Goal: Information Seeking & Learning: Learn about a topic

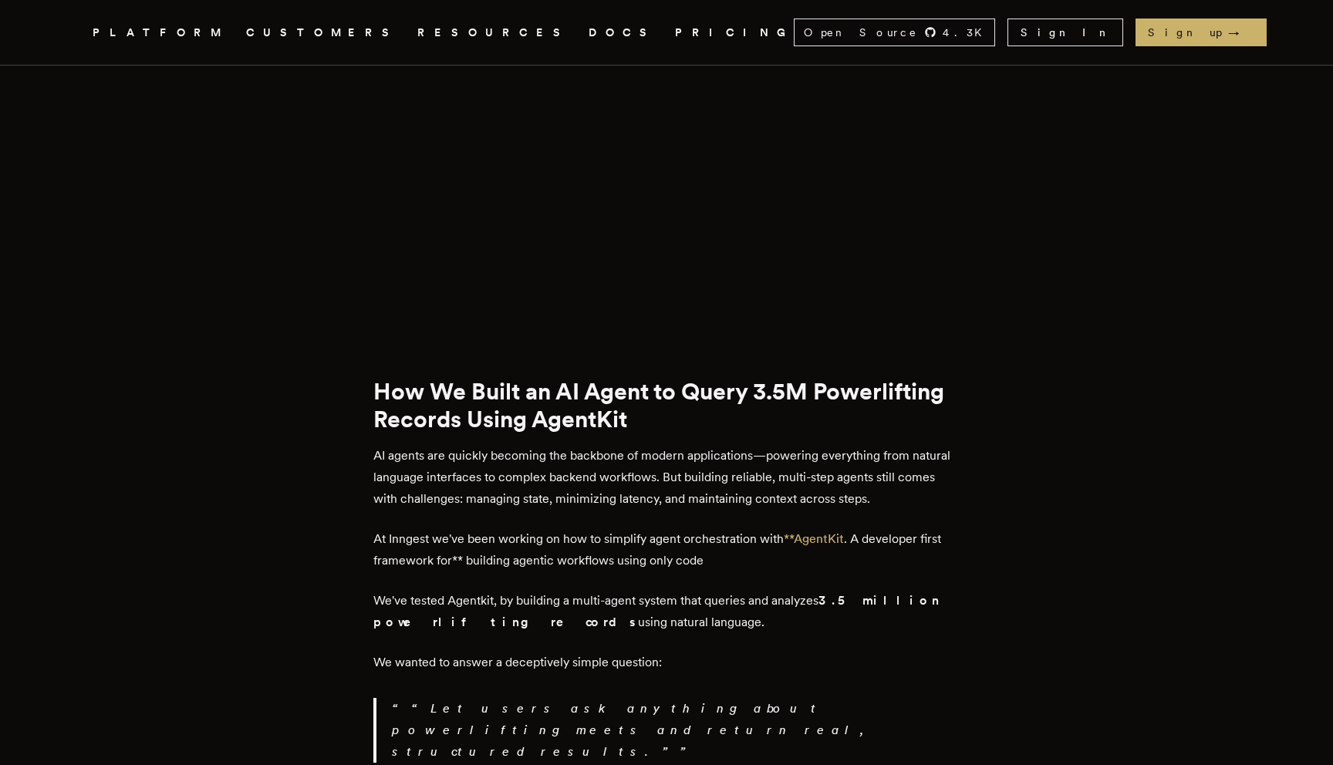
scroll to position [646, 0]
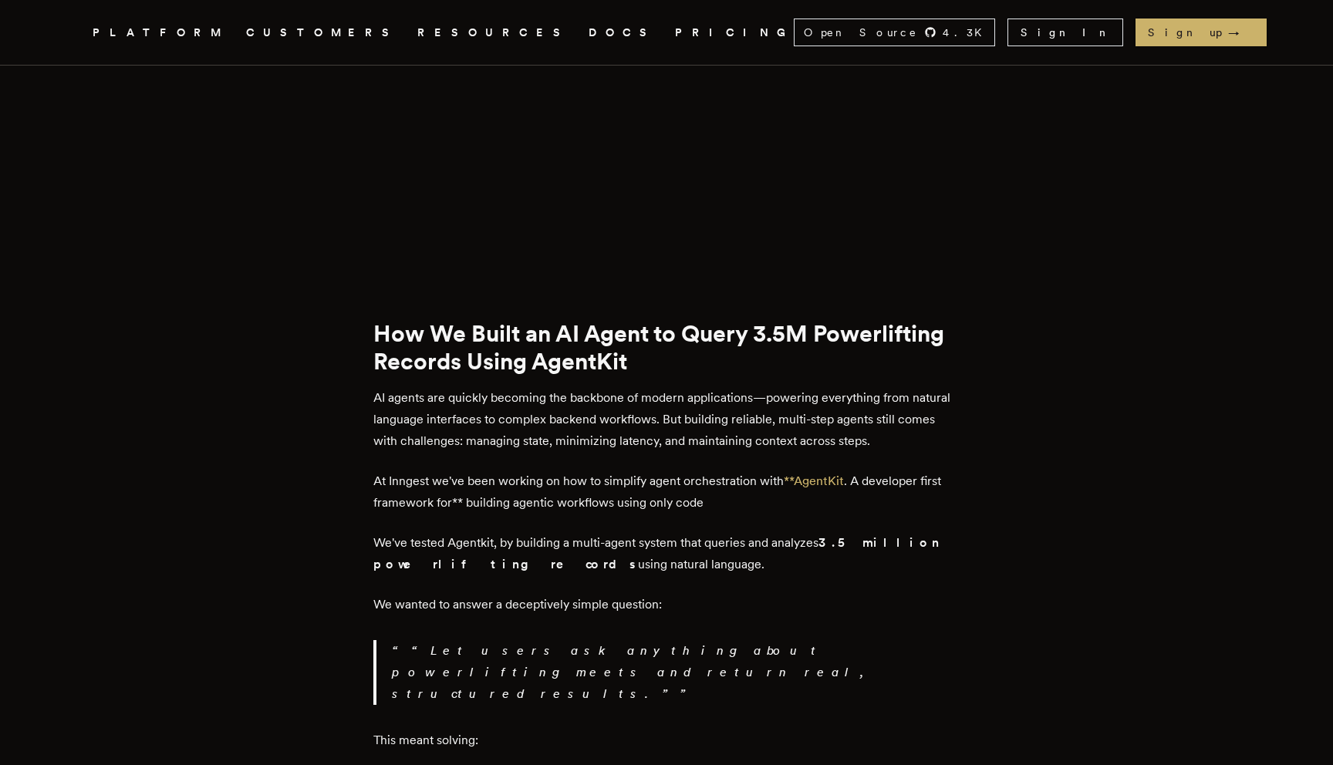
click at [563, 389] on p "AI agents are quickly becoming the backbone of modern applications—powering eve…" at bounding box center [666, 419] width 586 height 65
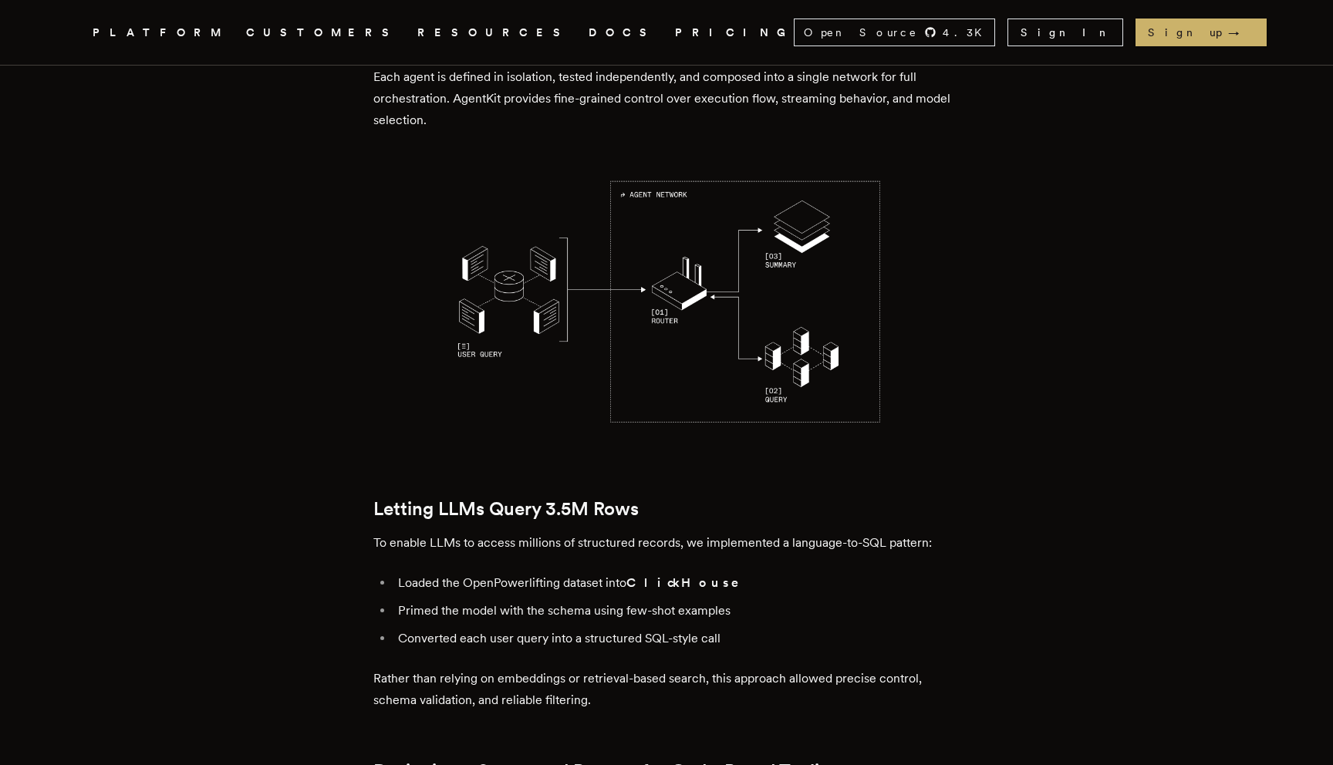
scroll to position [1924, 0]
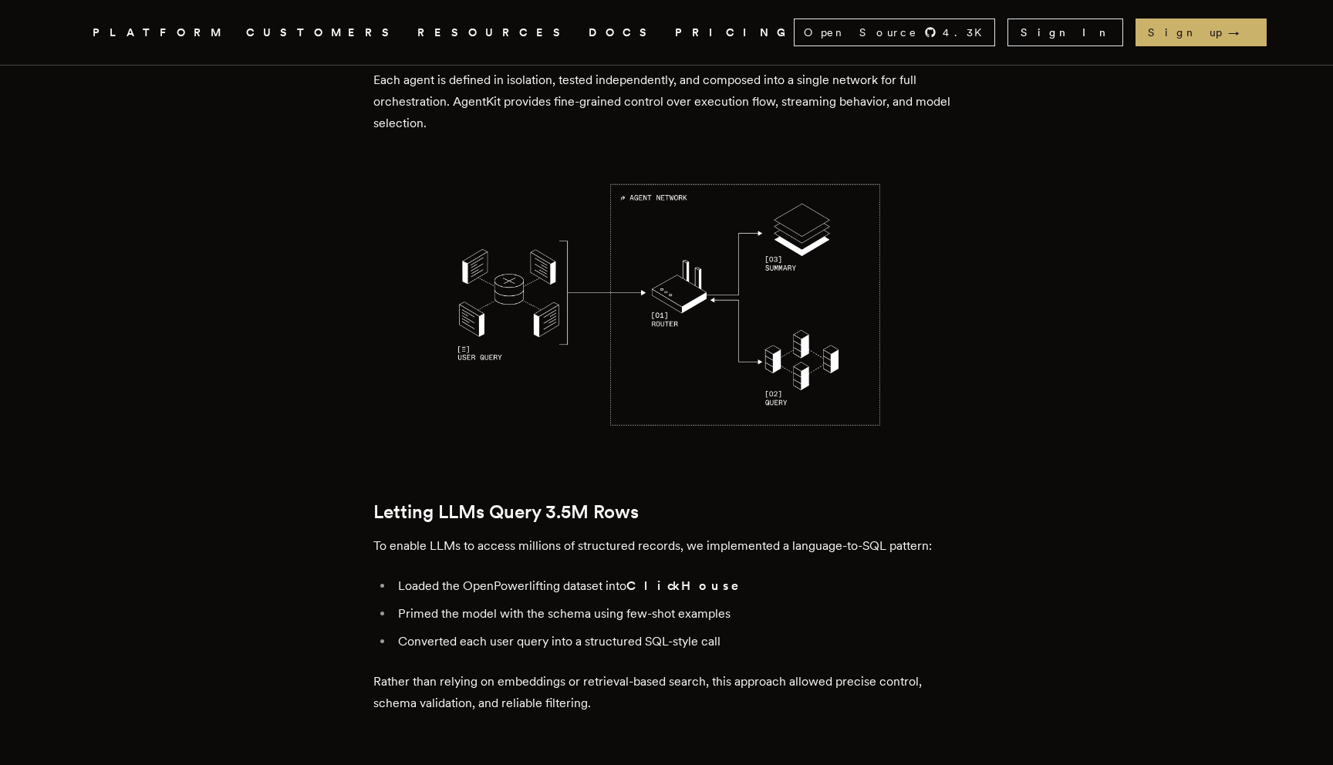
click at [670, 578] on strong "ClickHouse" at bounding box center [693, 585] width 134 height 15
copy strong "ClickHouse"
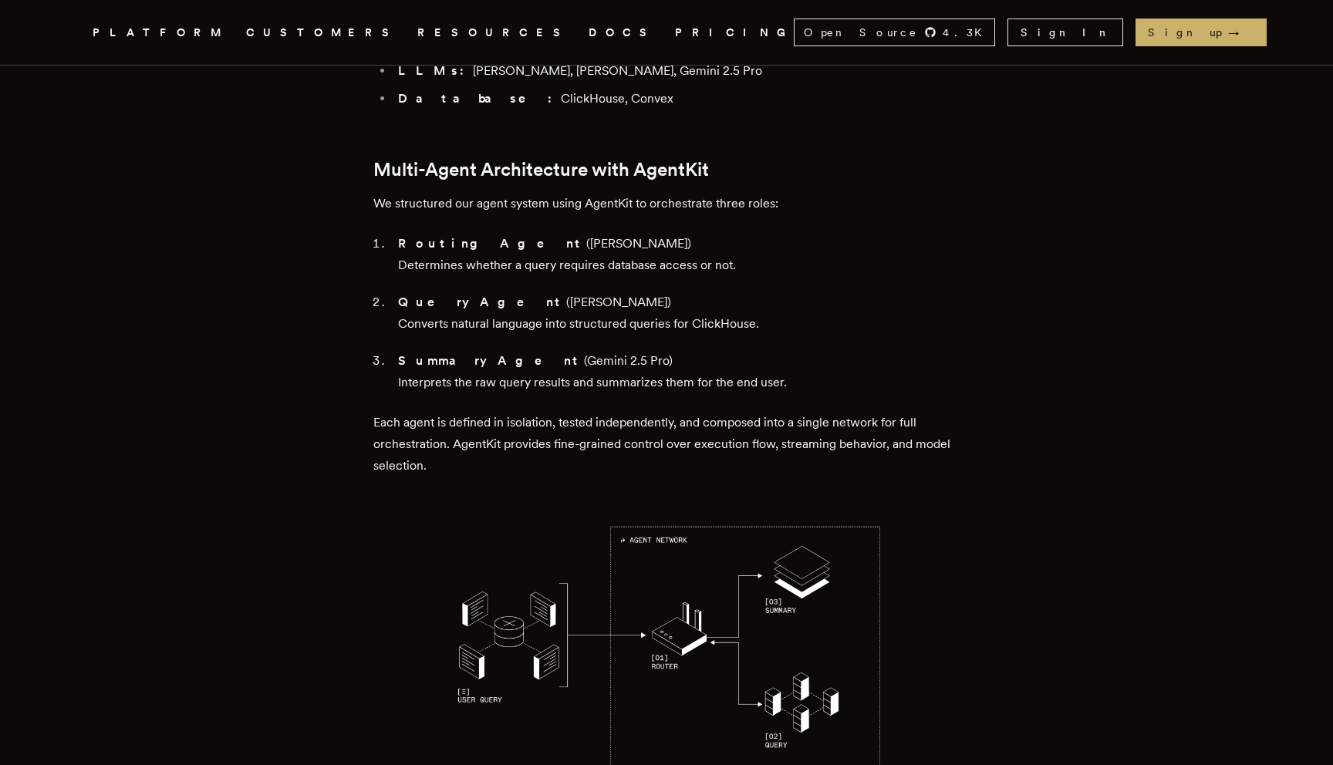
scroll to position [1426, 0]
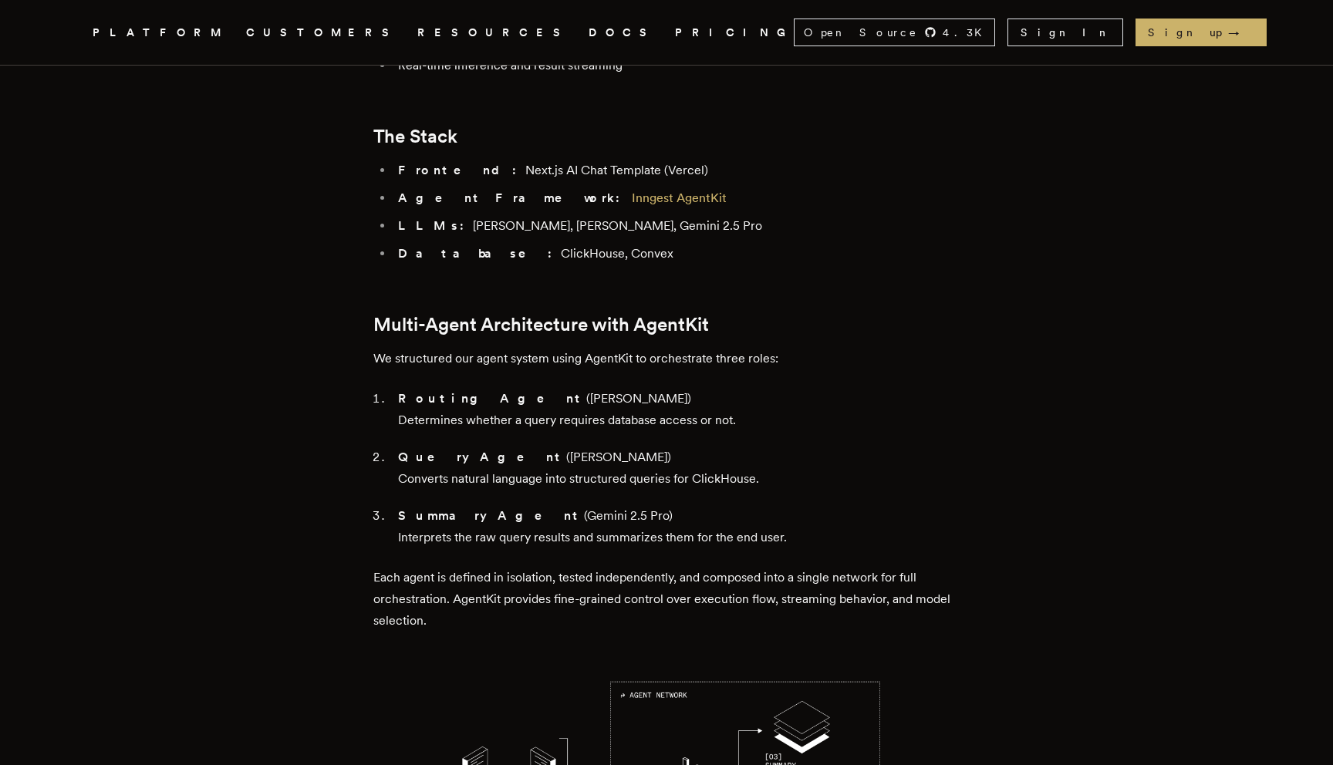
click at [548, 243] on li "Database: ClickHouse, Convex" at bounding box center [676, 254] width 566 height 22
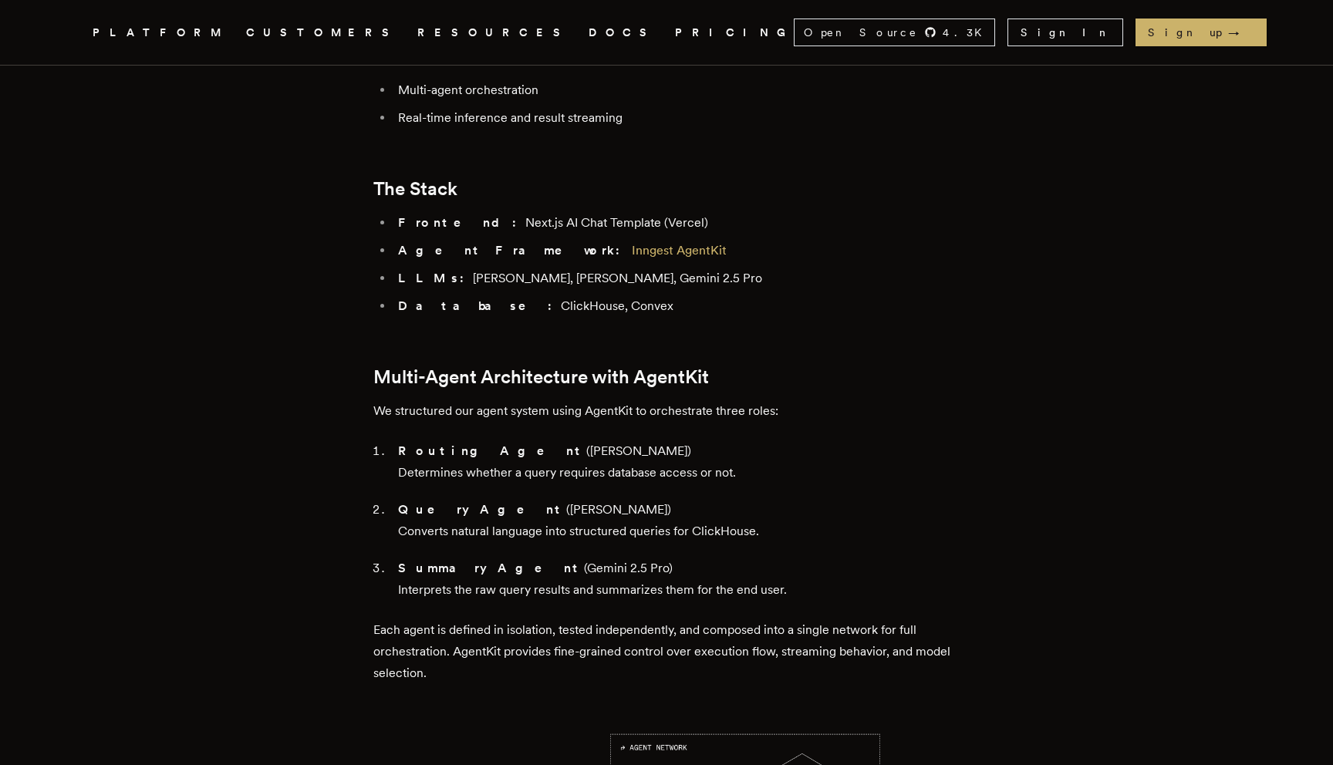
click at [479, 243] on strong "Agent Framework:" at bounding box center [513, 250] width 231 height 15
drag, startPoint x: 479, startPoint y: 186, endPoint x: 376, endPoint y: 186, distance: 103.4
click at [430, 243] on strong "Agent Framework:" at bounding box center [513, 250] width 231 height 15
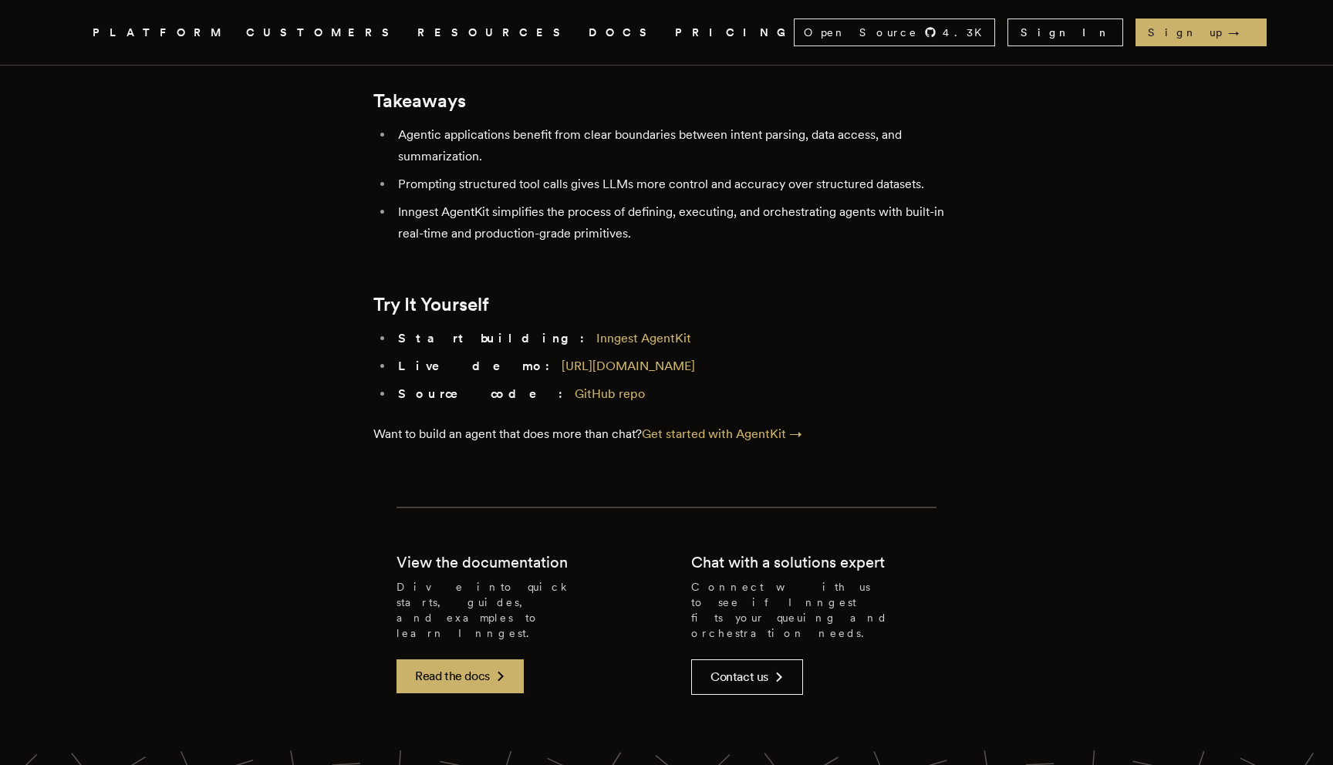
scroll to position [6910, 0]
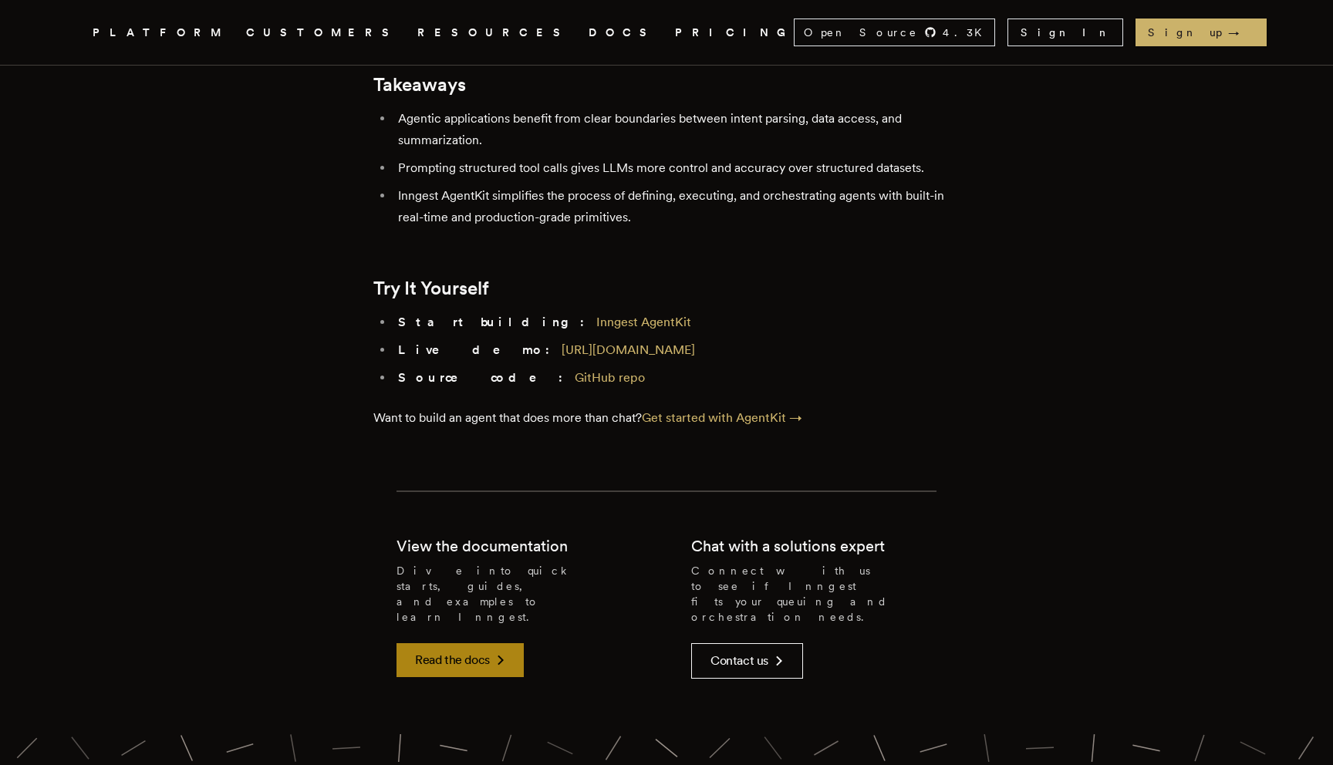
click at [491, 643] on link "Read the docs" at bounding box center [459, 660] width 127 height 34
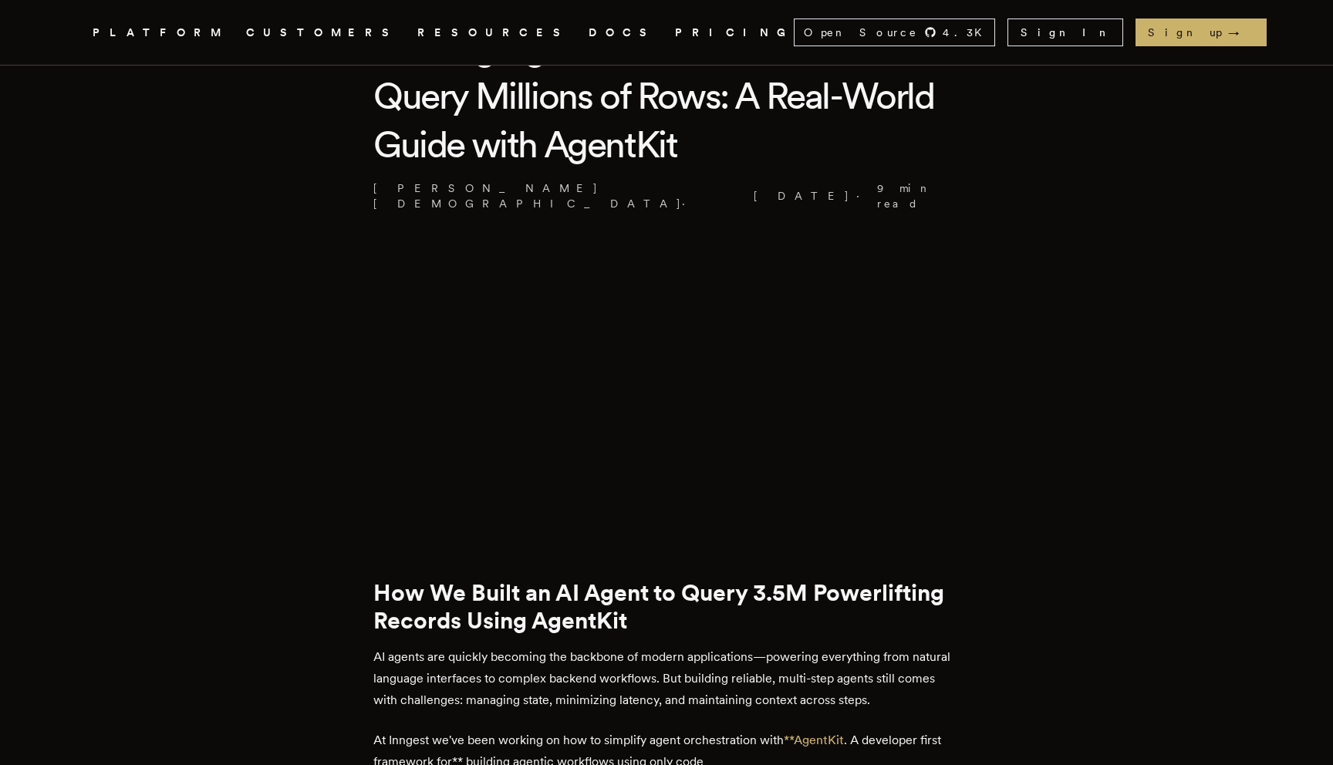
scroll to position [290, 0]
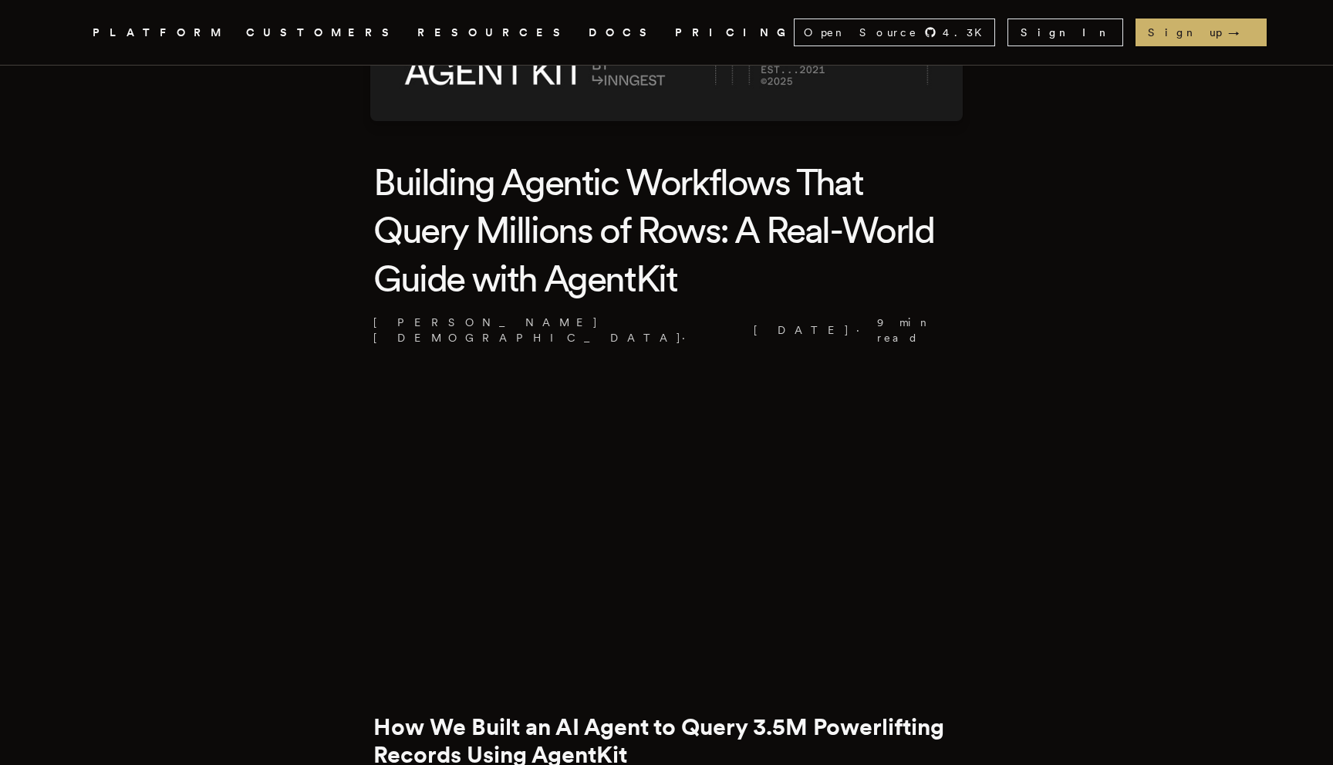
click at [626, 169] on h1 "Building Agentic Workflows That Query Millions of Rows: A Real-World Guide with…" at bounding box center [666, 230] width 586 height 144
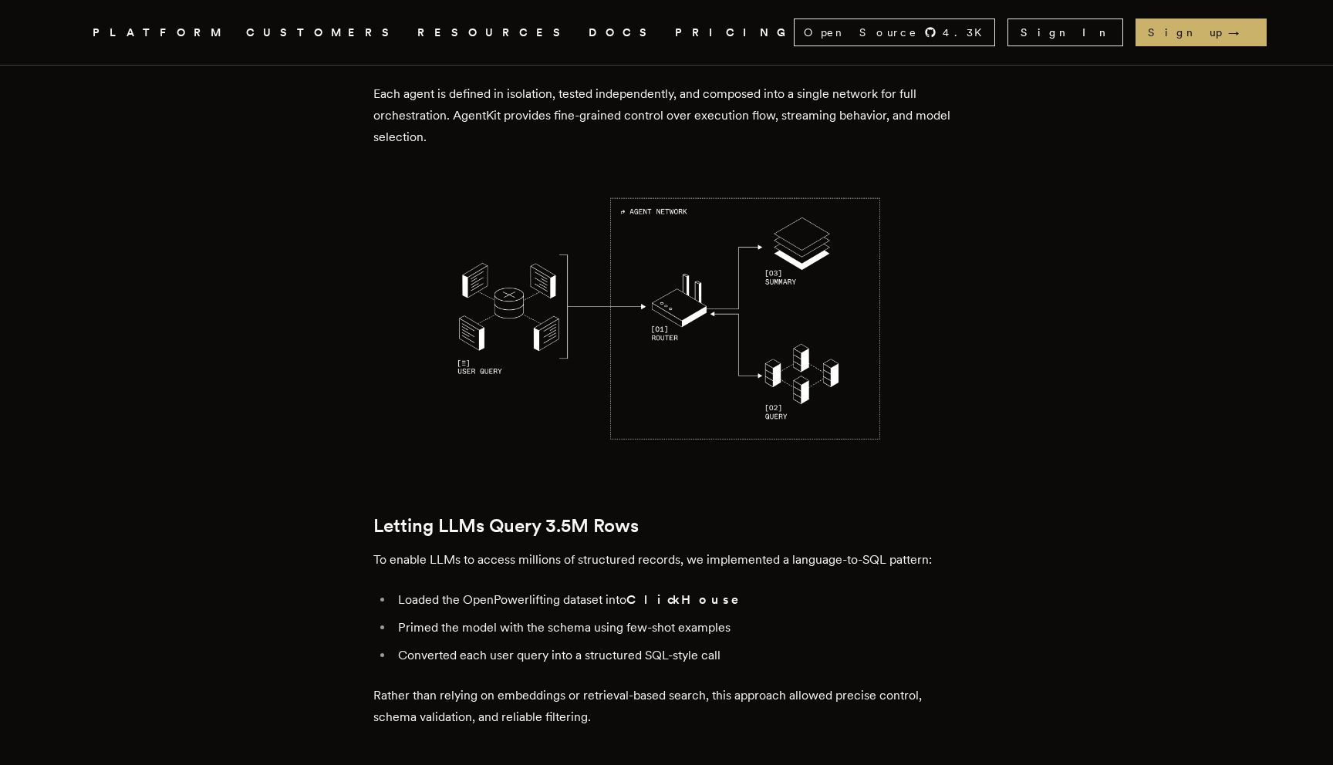
scroll to position [1911, 0]
click at [525, 232] on img at bounding box center [666, 317] width 586 height 293
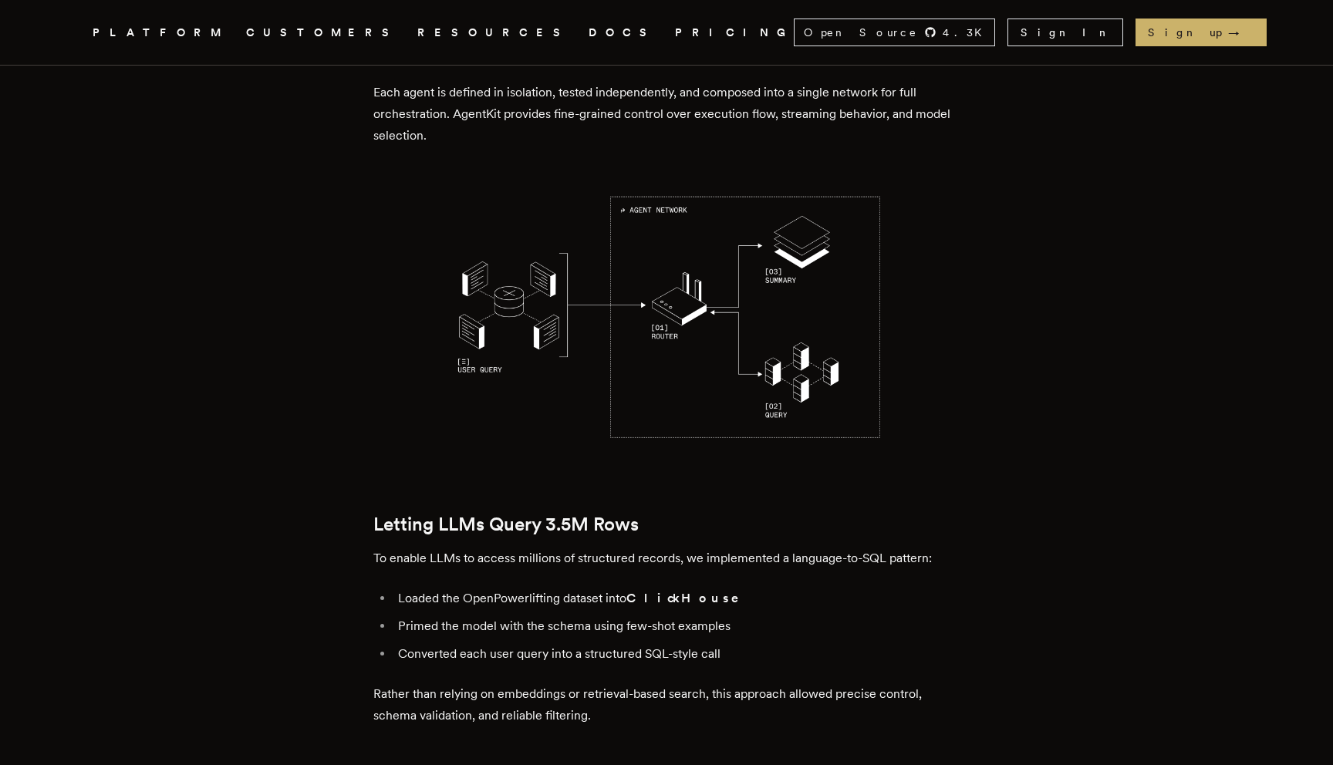
click at [525, 232] on img at bounding box center [666, 317] width 586 height 293
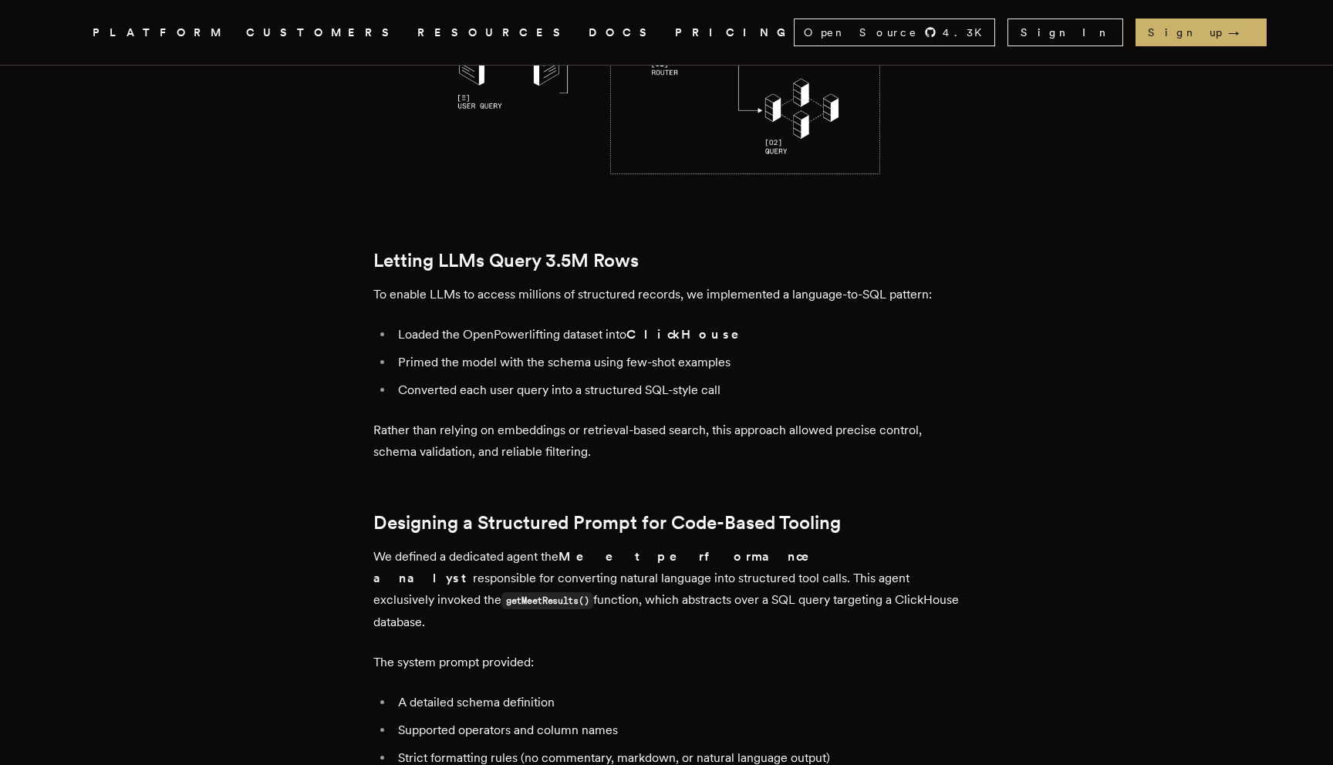
scroll to position [2177, 0]
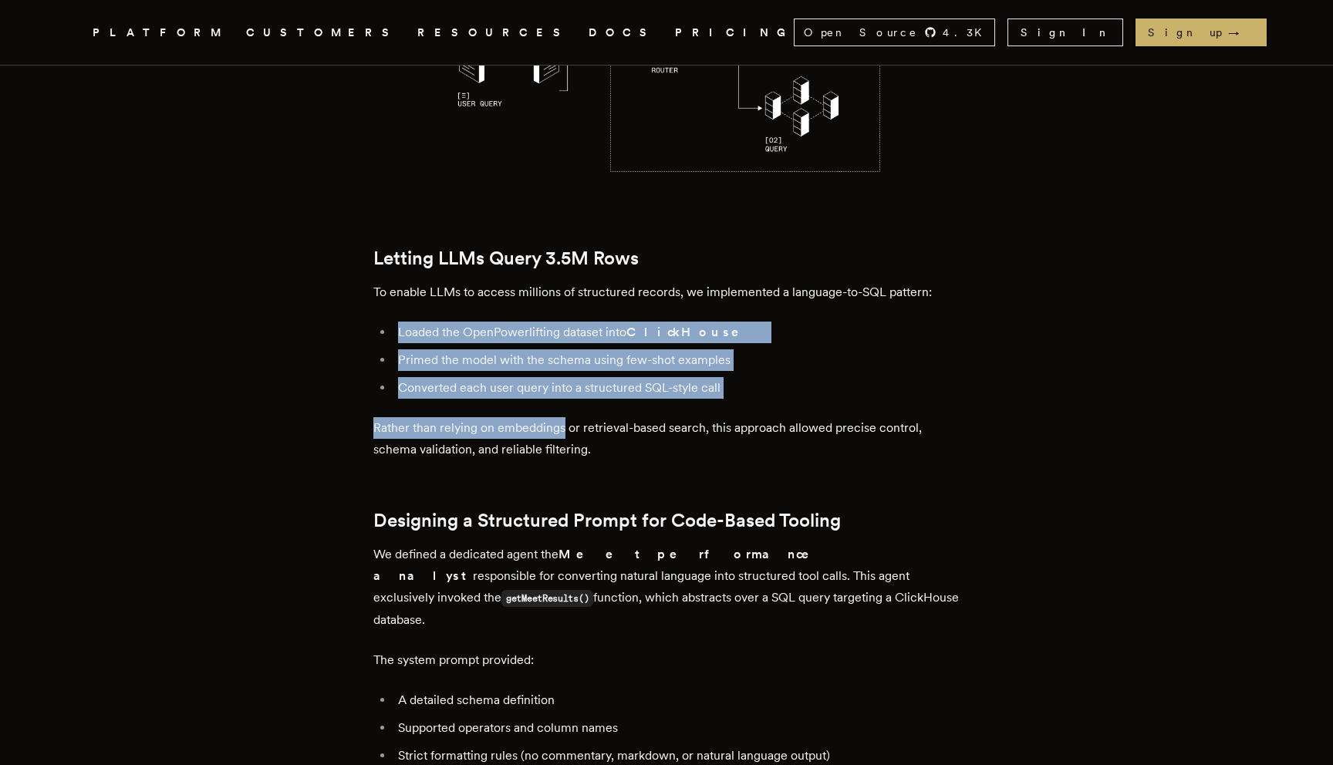
drag, startPoint x: 525, startPoint y: 231, endPoint x: 542, endPoint y: 362, distance: 131.5
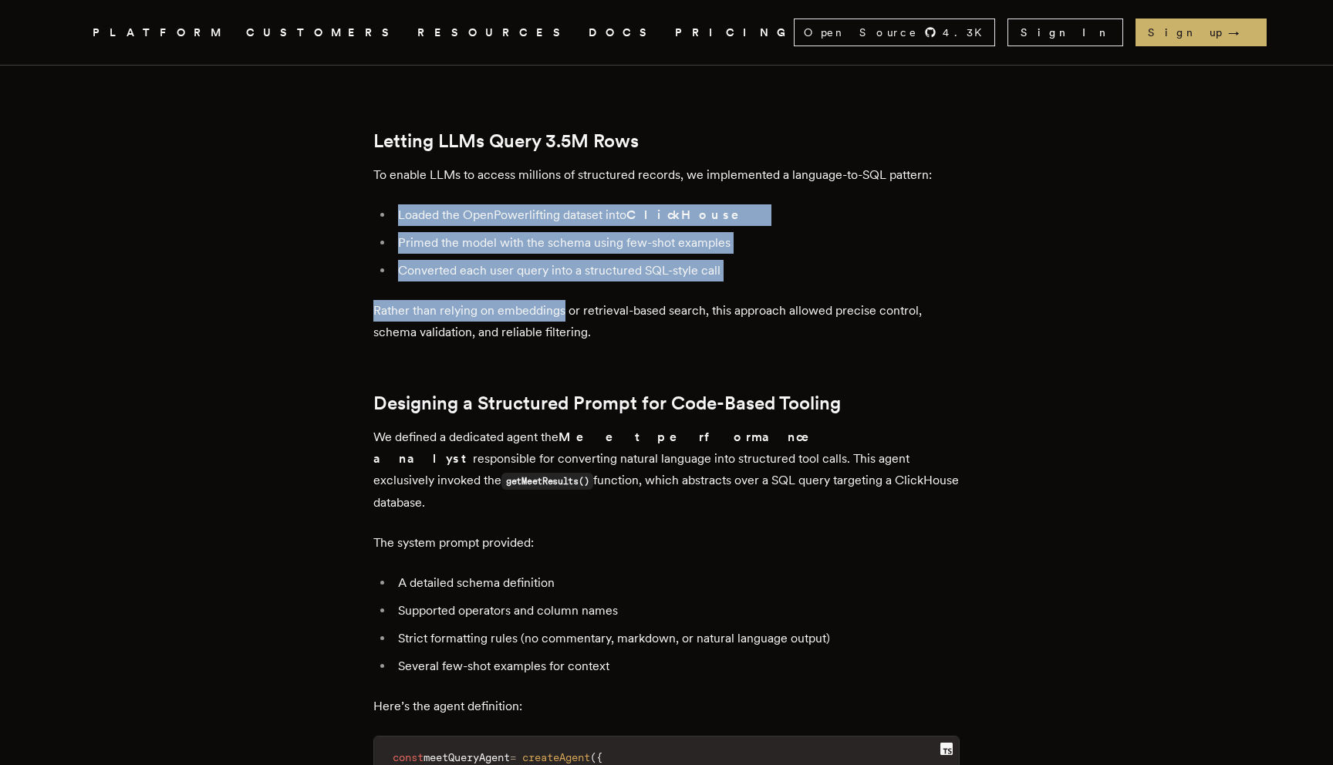
scroll to position [2362, 0]
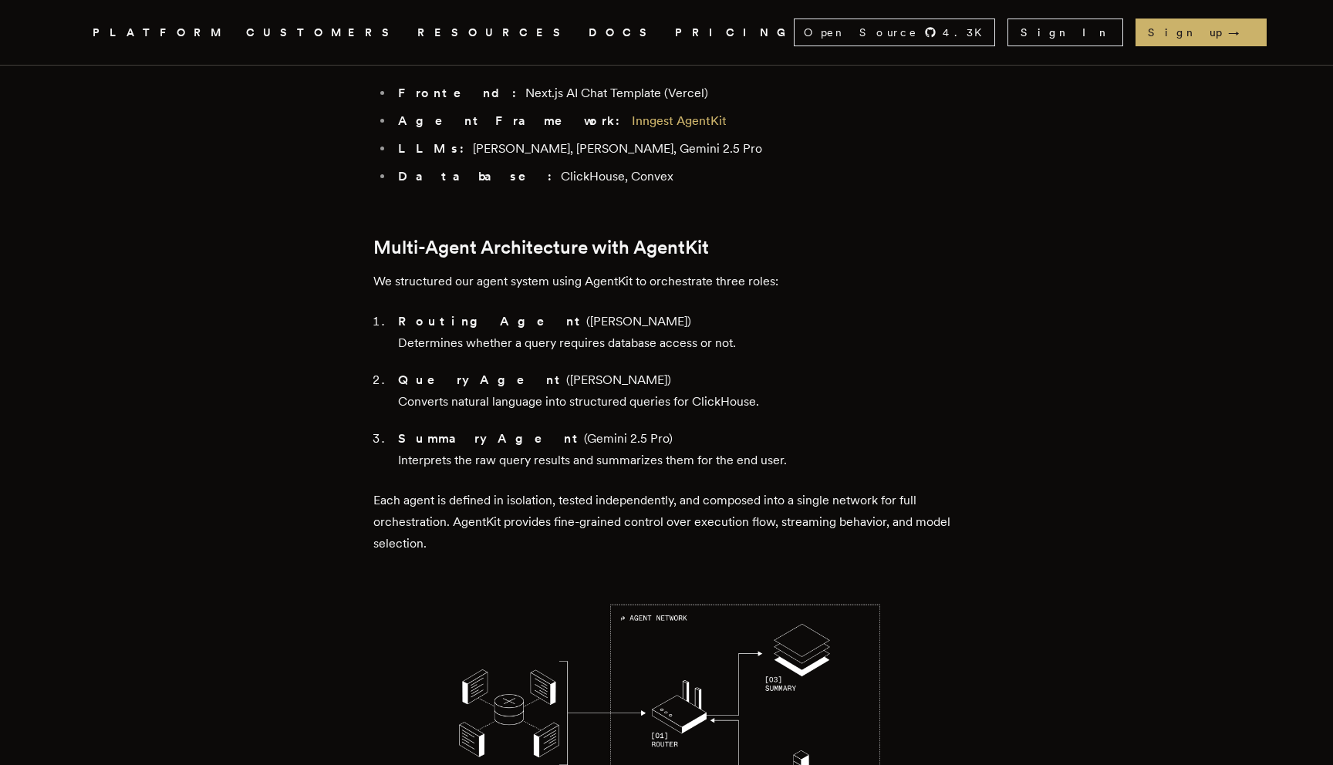
scroll to position [1500, 0]
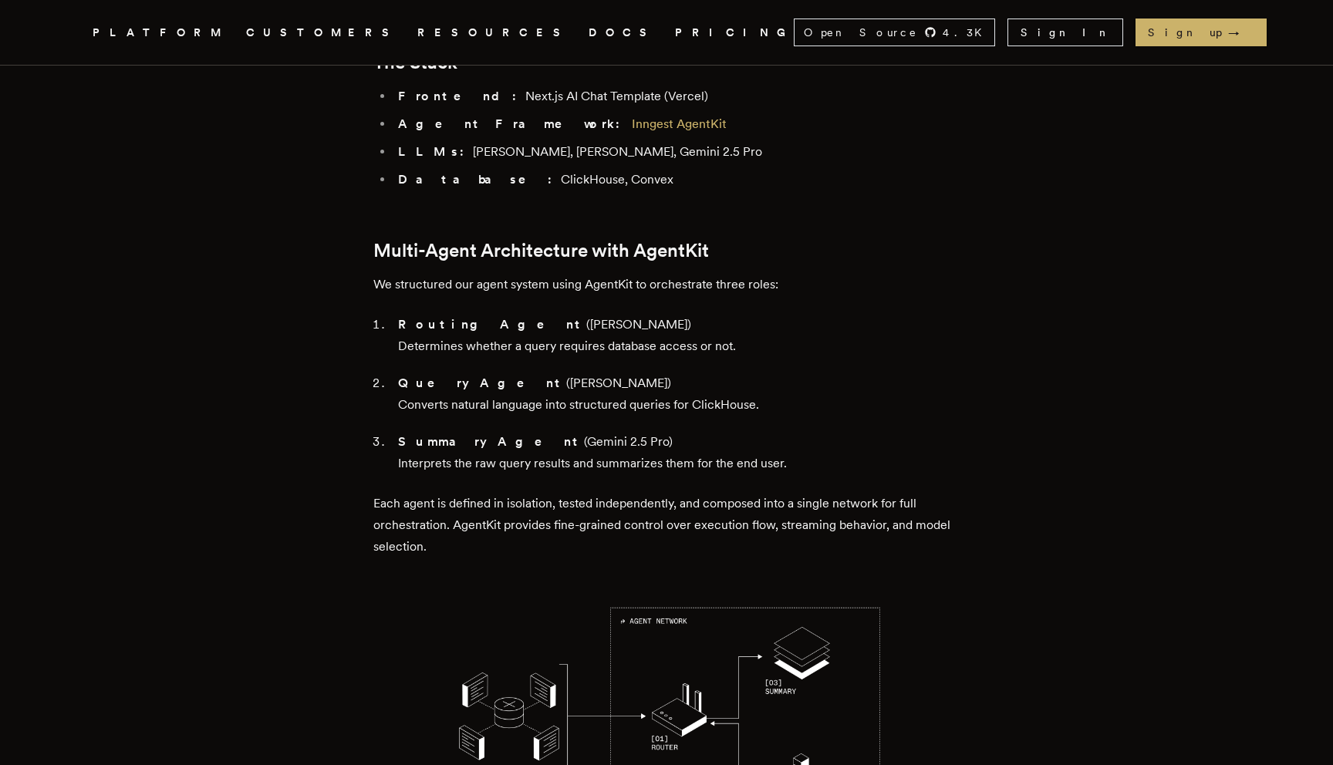
click at [542, 356] on ol "Routing Agent ([PERSON_NAME]) Determines whether a query requires database acce…" at bounding box center [666, 394] width 586 height 160
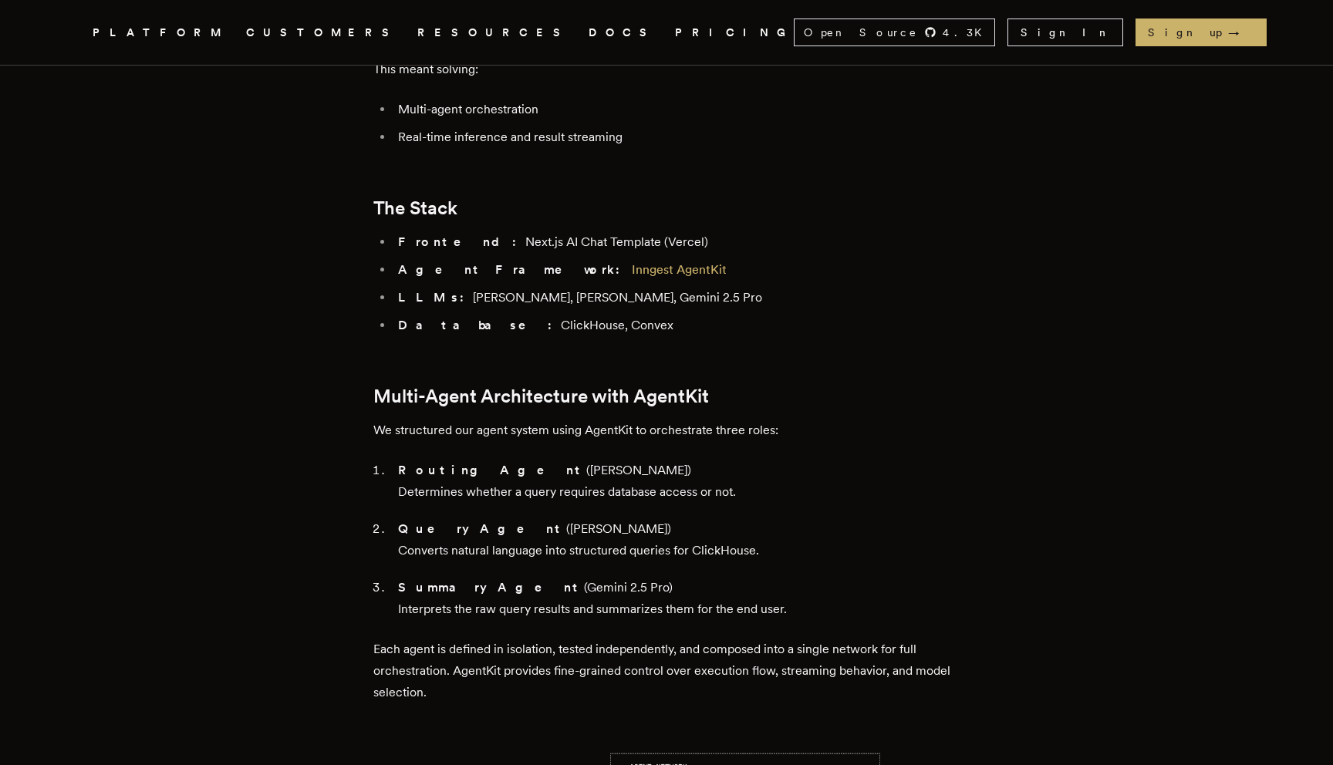
scroll to position [1307, 0]
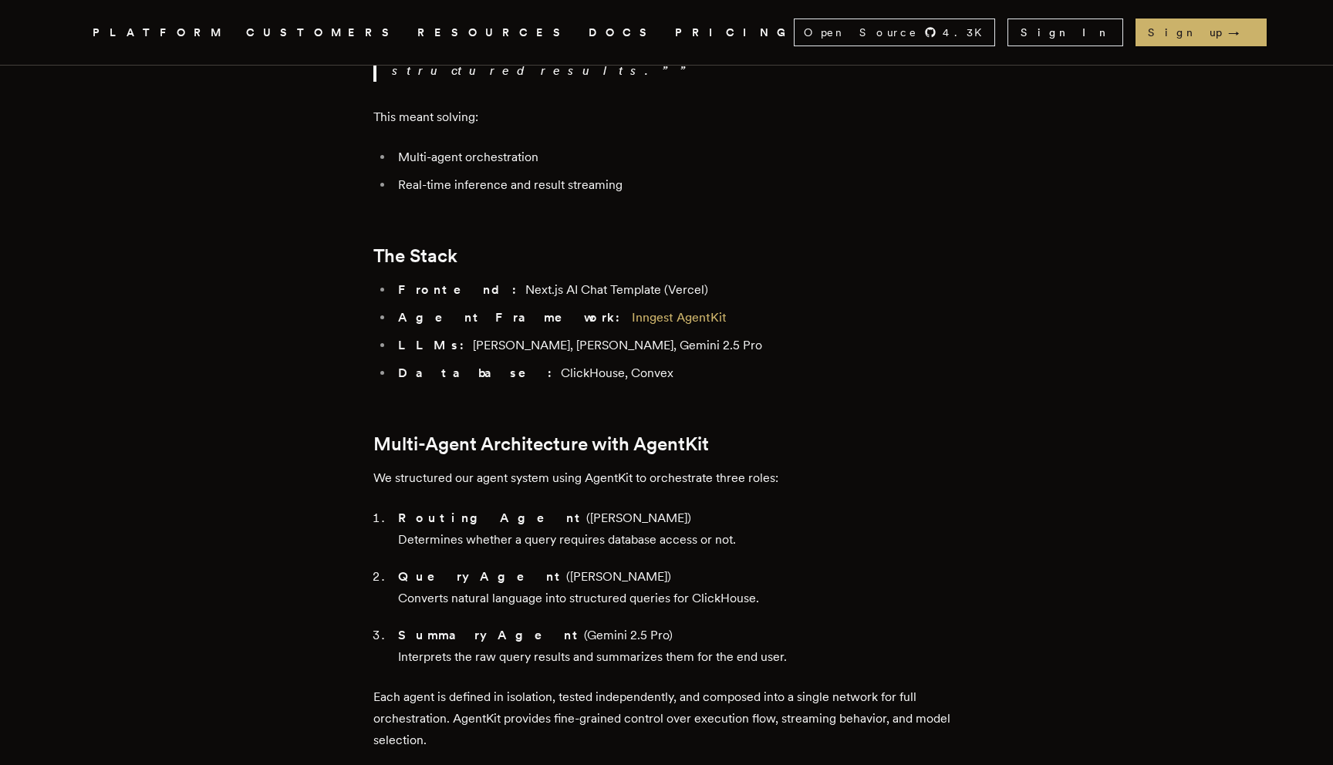
click at [455, 279] on ul "Frontend: Next.js AI Chat Template (Vercel) Agent Framework: Inngest AgentKit L…" at bounding box center [666, 331] width 586 height 105
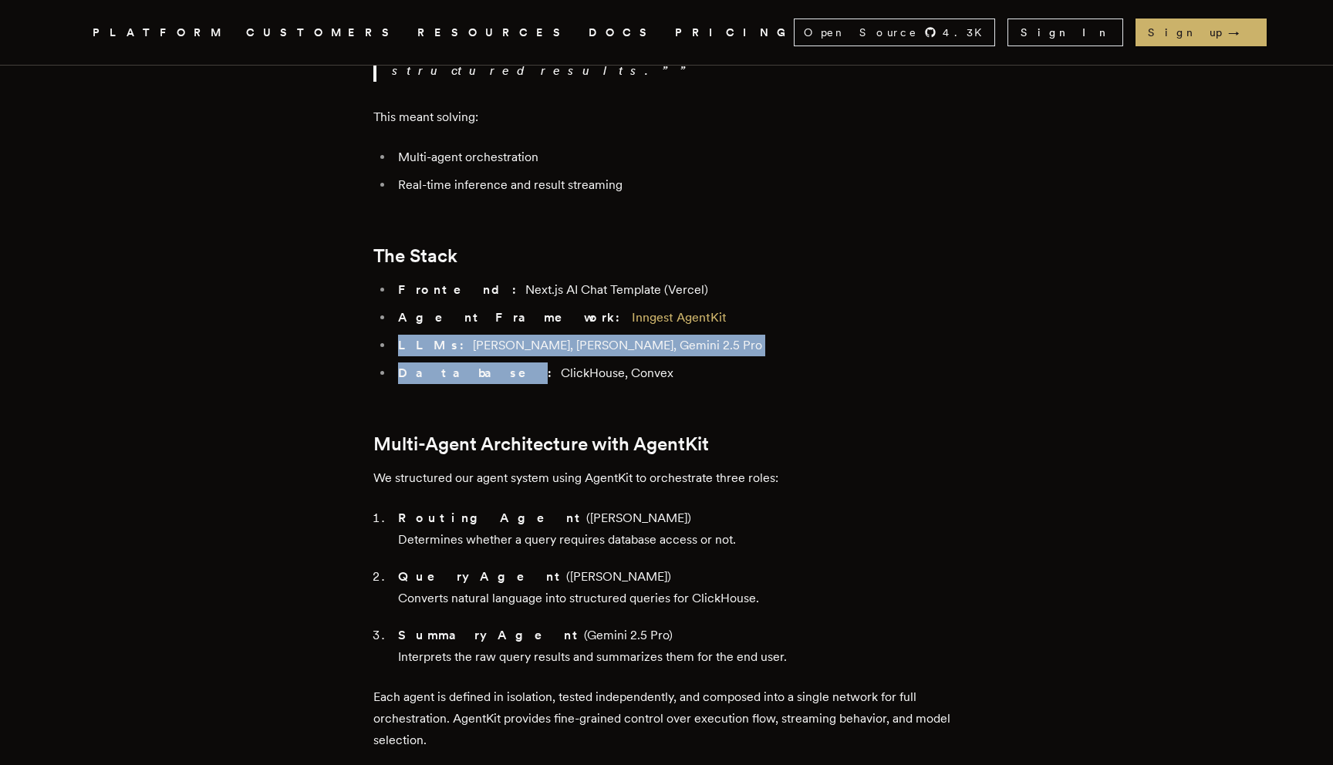
drag, startPoint x: 455, startPoint y: 264, endPoint x: 466, endPoint y: 293, distance: 31.2
click at [466, 293] on ul "Frontend: Next.js AI Chat Template (Vercel) Agent Framework: Inngest AgentKit L…" at bounding box center [666, 331] width 586 height 105
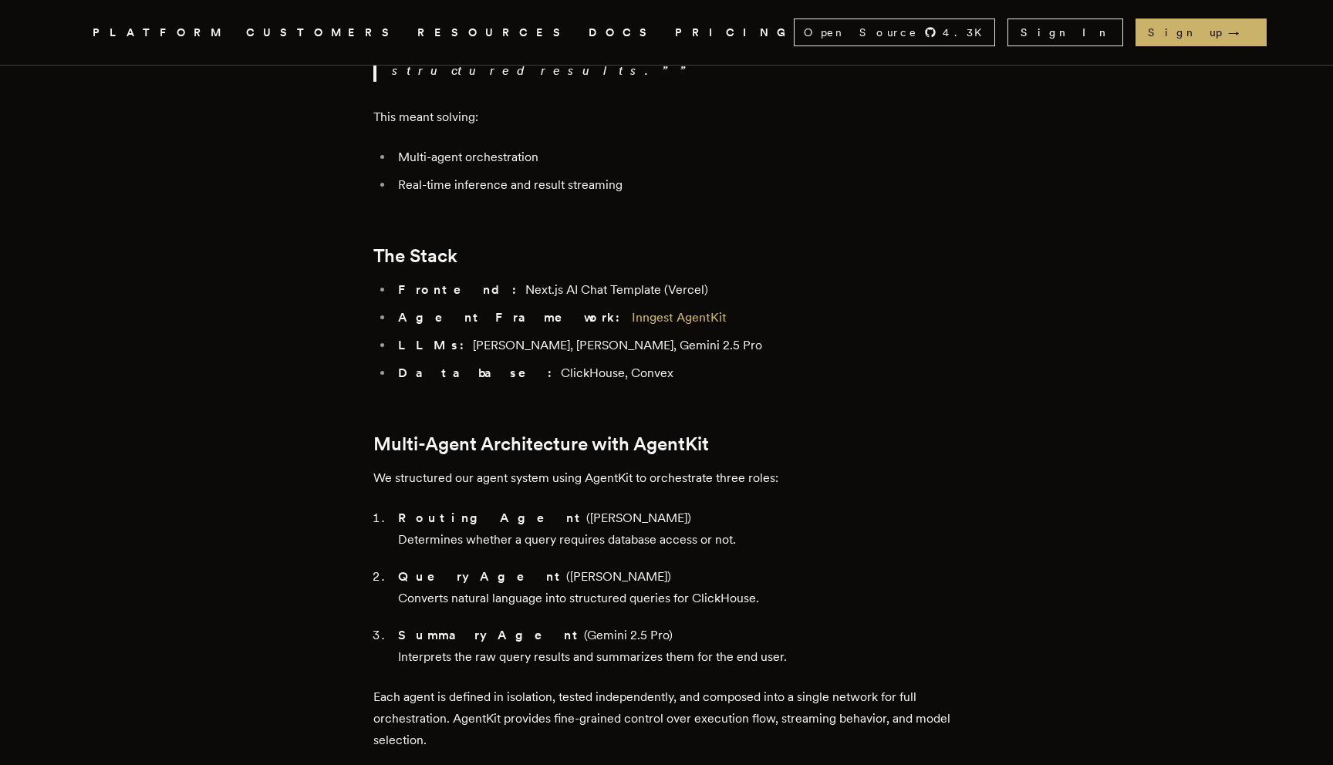
click at [480, 279] on li "Frontend: Next.js AI Chat Template (Vercel)" at bounding box center [676, 290] width 566 height 22
drag, startPoint x: 480, startPoint y: 228, endPoint x: 480, endPoint y: 240, distance: 12.3
click at [480, 279] on ul "Frontend: Next.js AI Chat Template (Vercel) Agent Framework: Inngest AgentKit L…" at bounding box center [666, 331] width 586 height 105
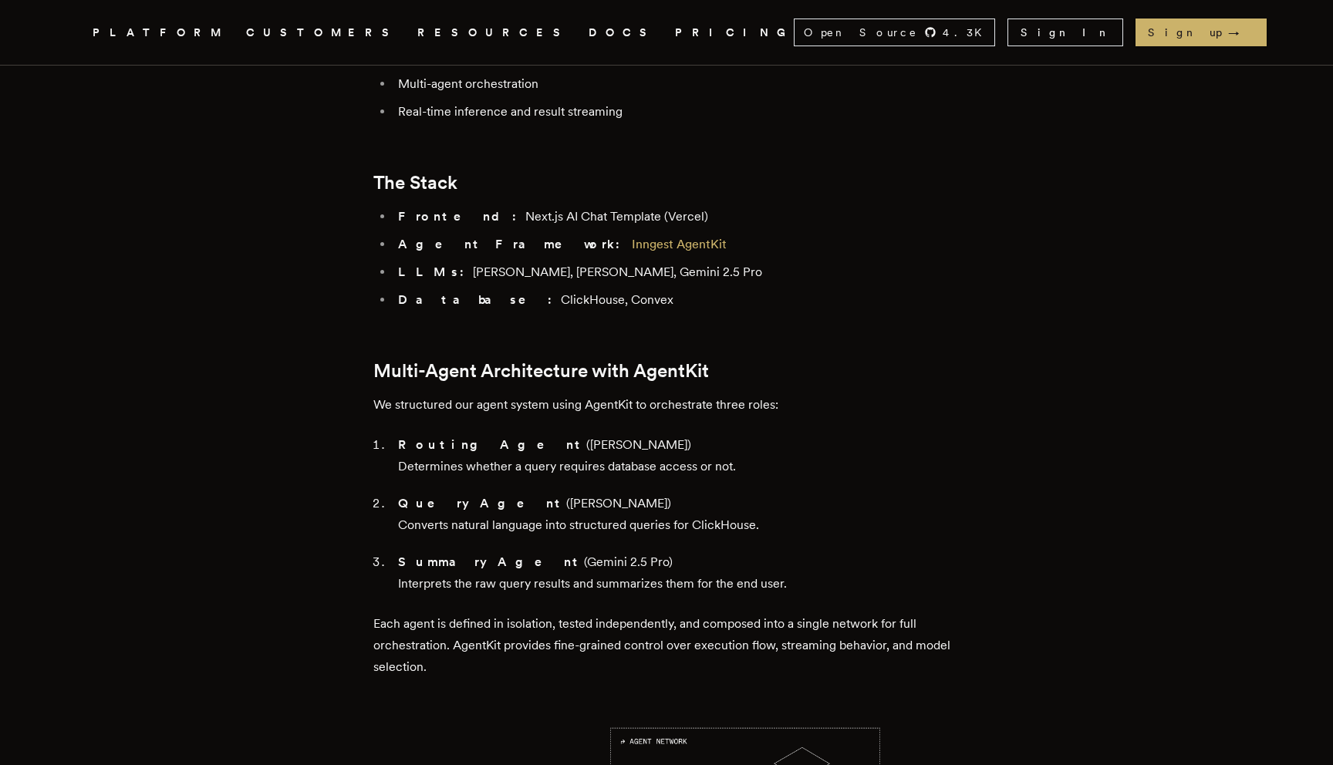
scroll to position [1385, 0]
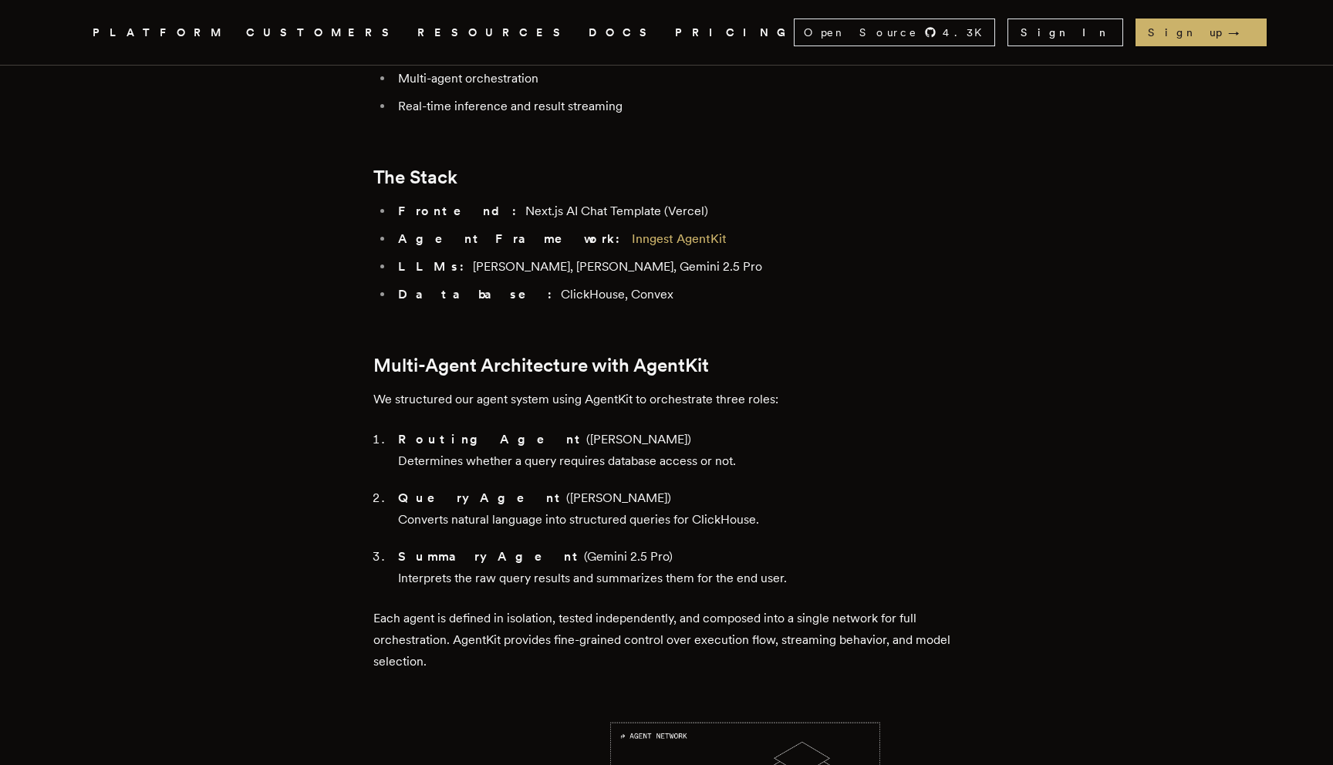
click at [493, 284] on li "Database: ClickHouse, Convex" at bounding box center [676, 295] width 566 height 22
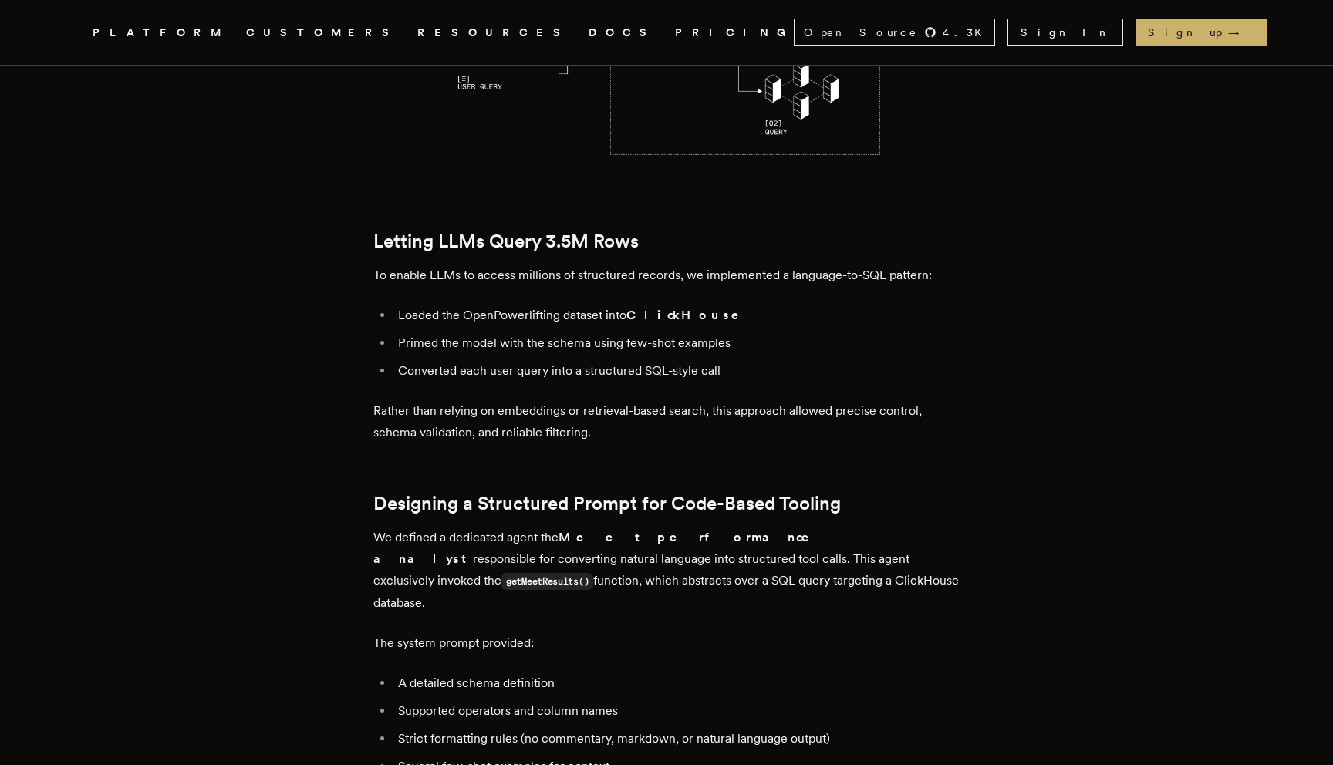
scroll to position [2195, 0]
click at [493, 304] on li "Loaded the OpenPowerlifting dataset into ClickHouse" at bounding box center [676, 315] width 566 height 22
click at [497, 304] on li "Loaded the OpenPowerlifting dataset into ClickHouse" at bounding box center [676, 315] width 566 height 22
drag, startPoint x: 497, startPoint y: 248, endPoint x: 810, endPoint y: 248, distance: 312.4
click at [810, 304] on li "Loaded the OpenPowerlifting dataset into ClickHouse" at bounding box center [676, 315] width 566 height 22
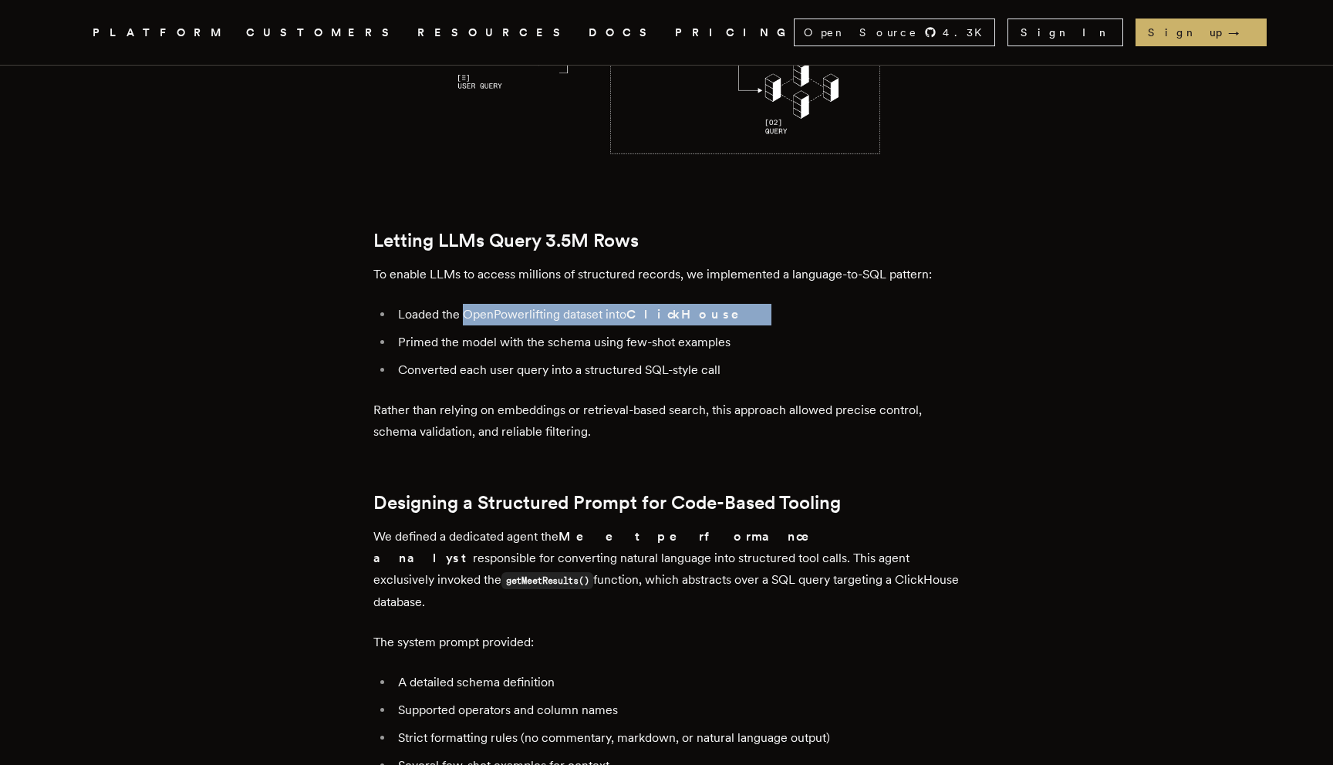
click at [809, 304] on li "Loaded the OpenPowerlifting dataset into ClickHouse" at bounding box center [676, 315] width 566 height 22
click at [503, 332] on li "Primed the model with the schema using few-shot examples" at bounding box center [676, 343] width 566 height 22
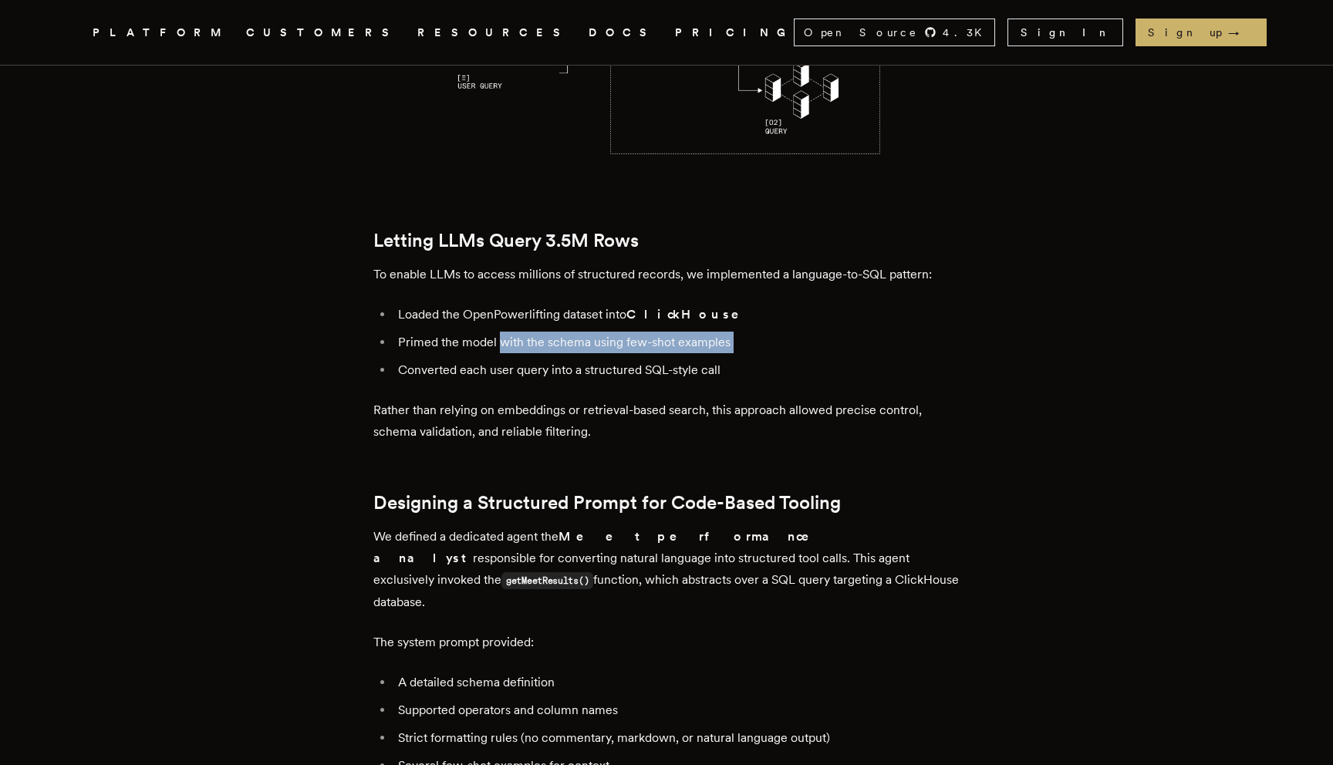
drag, startPoint x: 503, startPoint y: 263, endPoint x: 818, endPoint y: 262, distance: 314.7
click at [818, 332] on li "Primed the model with the schema using few-shot examples" at bounding box center [676, 343] width 566 height 22
click at [498, 359] on li "Converted each user query into a structured SQL-style call" at bounding box center [676, 370] width 566 height 22
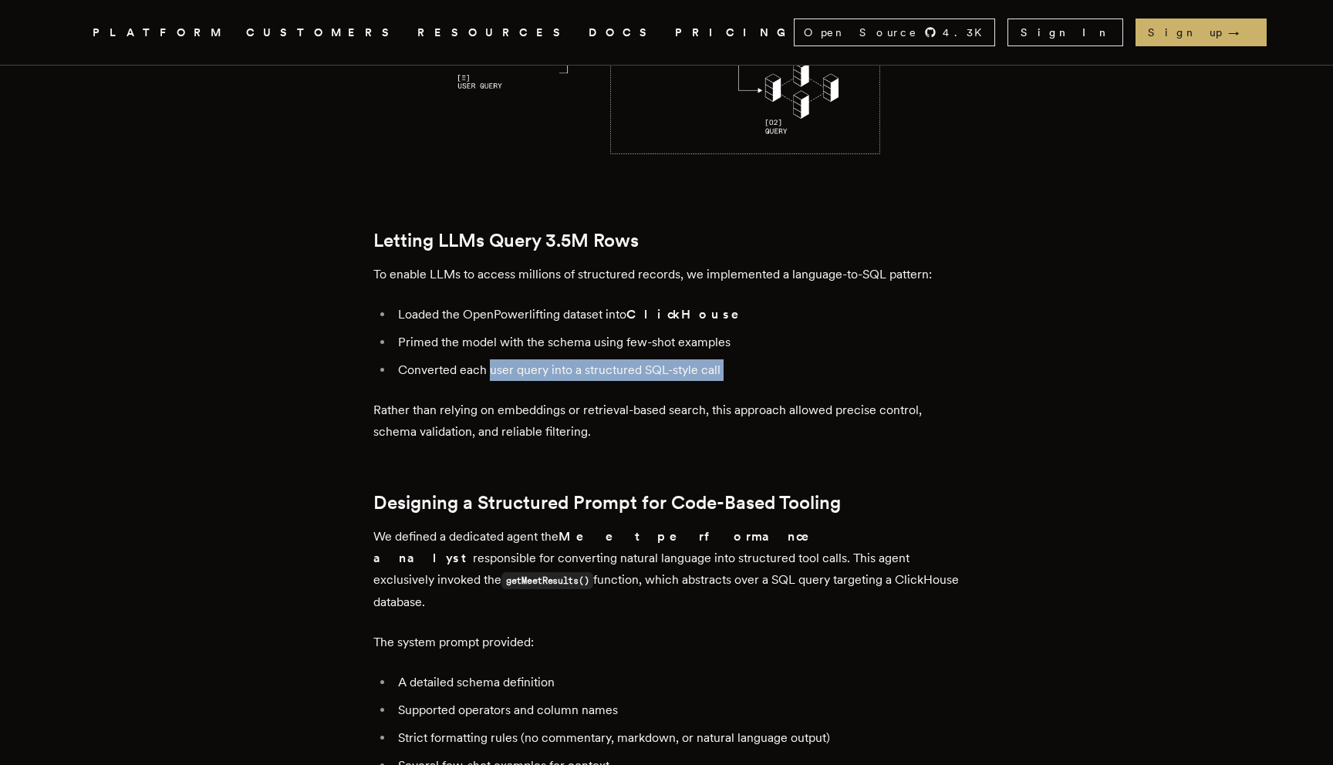
drag, startPoint x: 498, startPoint y: 295, endPoint x: 740, endPoint y: 295, distance: 241.4
click at [740, 359] on li "Converted each user query into a structured SQL-style call" at bounding box center [676, 370] width 566 height 22
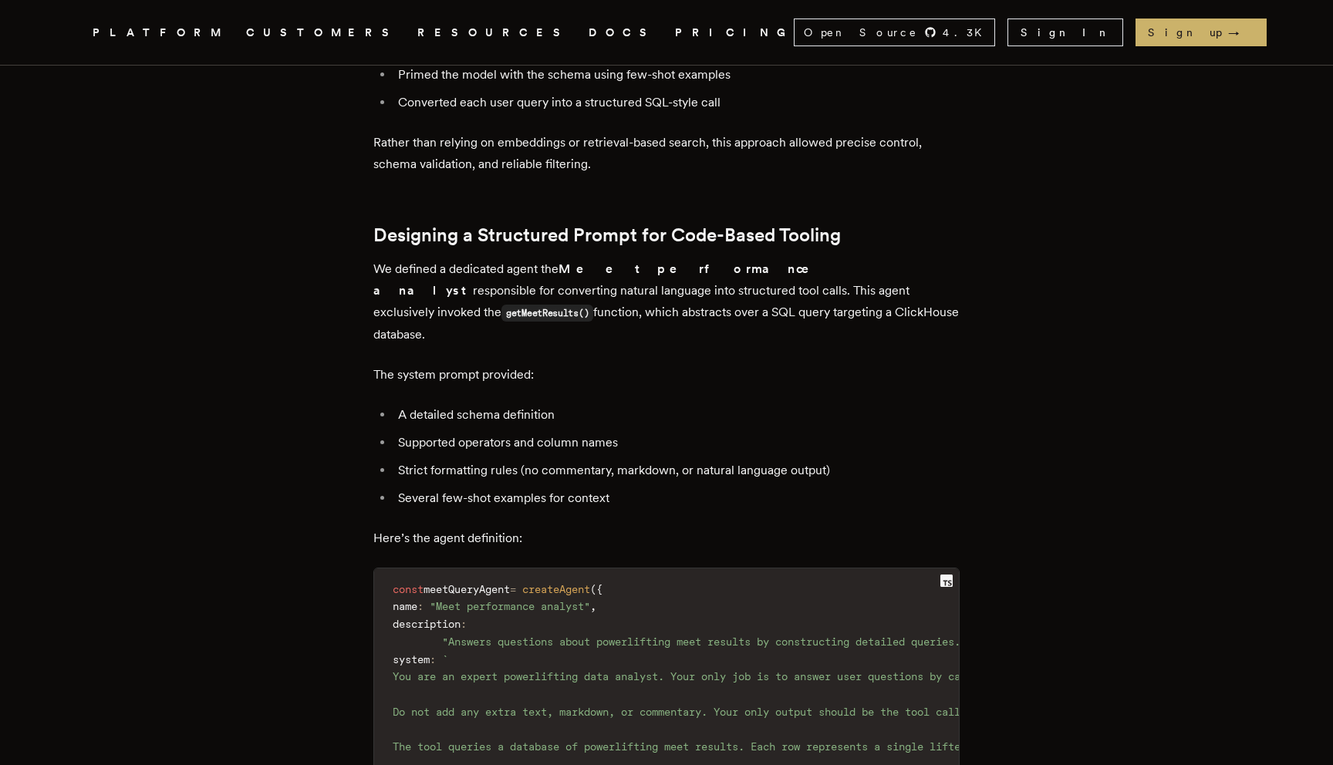
scroll to position [2464, 0]
click at [629, 403] on li "A detailed schema definition" at bounding box center [676, 414] width 566 height 22
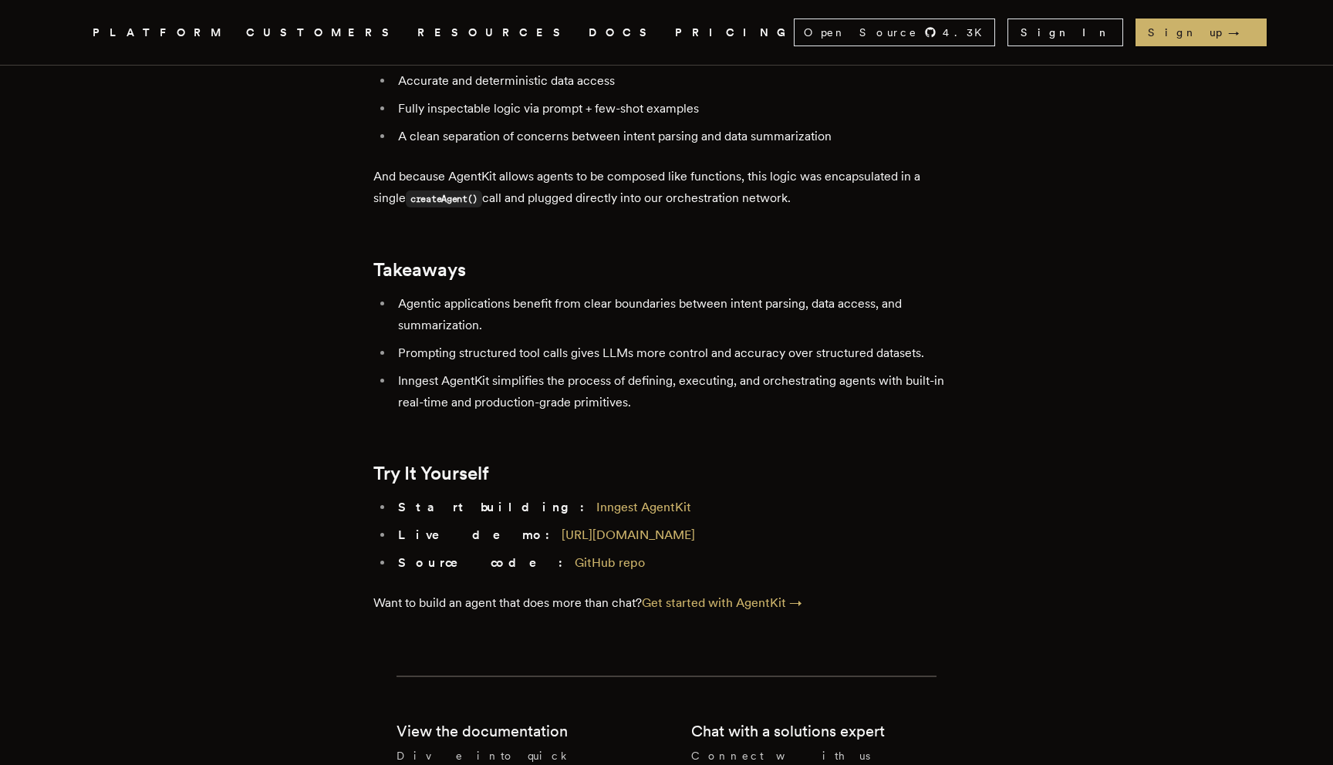
scroll to position [6777, 0]
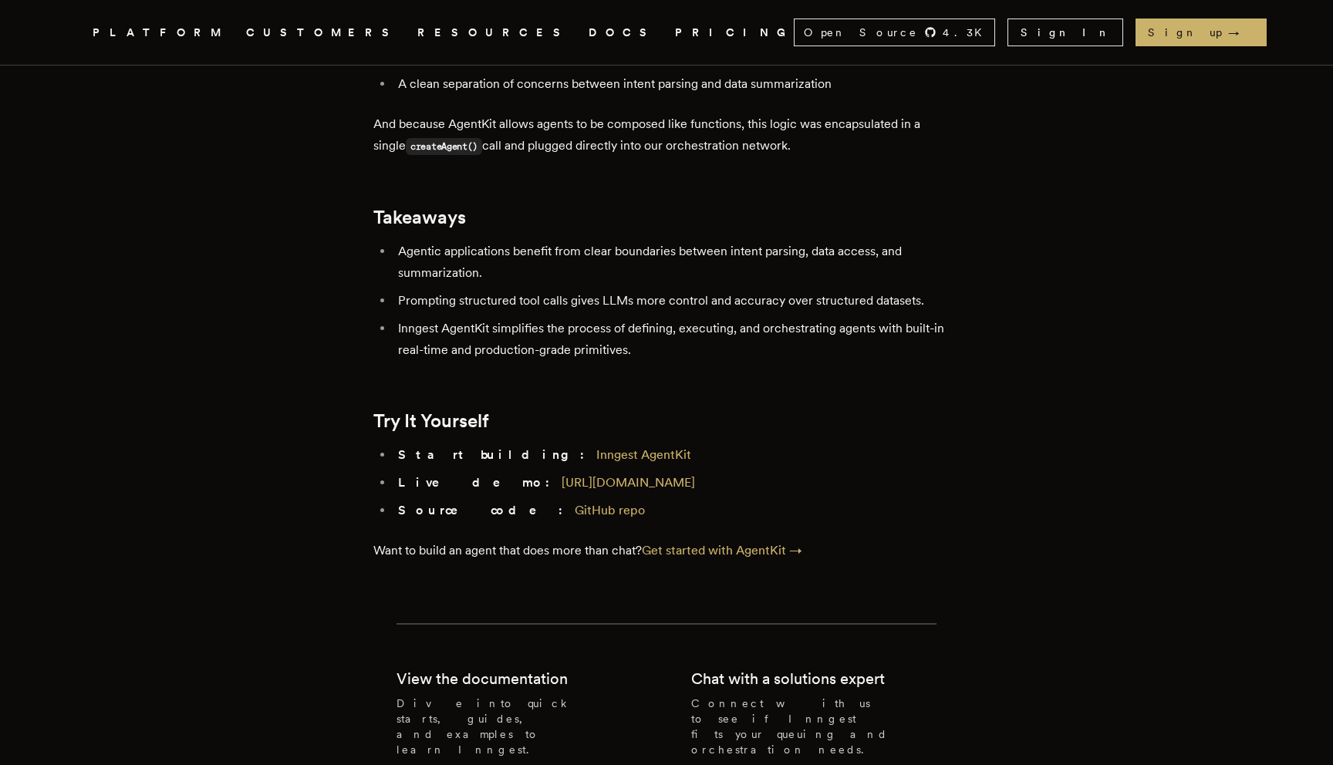
click at [747, 241] on li "Agentic applications benefit from clear boundaries between intent parsing, data…" at bounding box center [676, 262] width 566 height 43
